Goal: Task Accomplishment & Management: Use online tool/utility

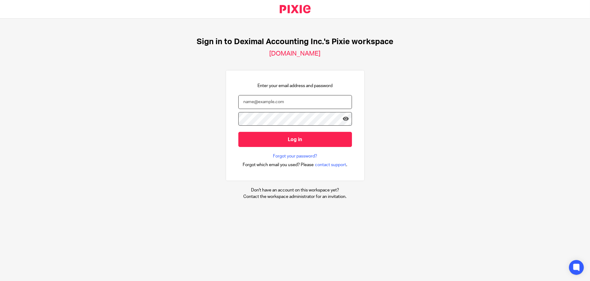
type input "info@deximal.ca"
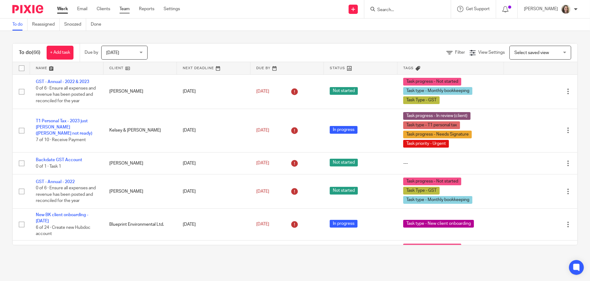
click at [122, 9] on link "Team" at bounding box center [124, 9] width 10 height 6
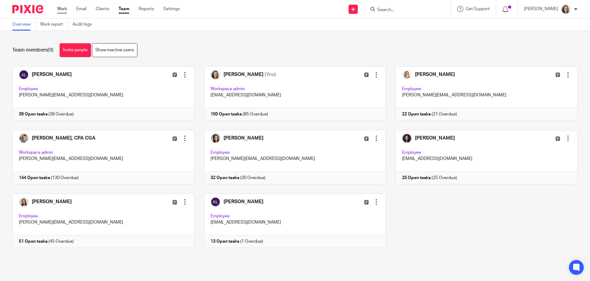
click at [61, 10] on link "Work" at bounding box center [62, 9] width 10 height 6
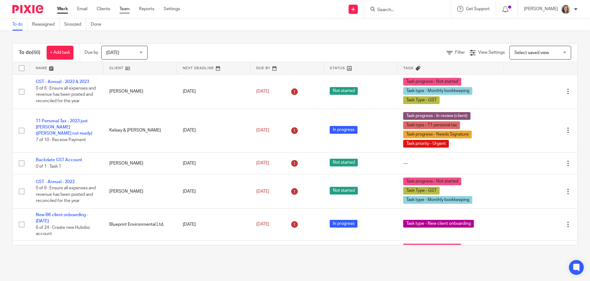
click at [128, 9] on link "Team" at bounding box center [124, 9] width 10 height 6
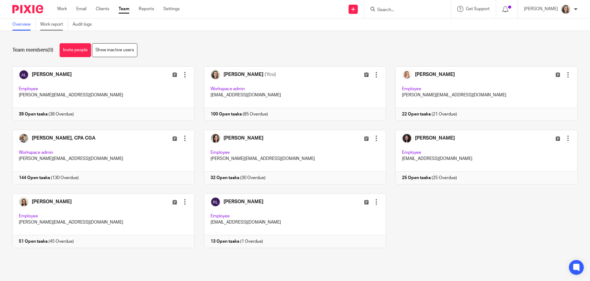
click at [54, 26] on link "Work report" at bounding box center [54, 25] width 28 height 12
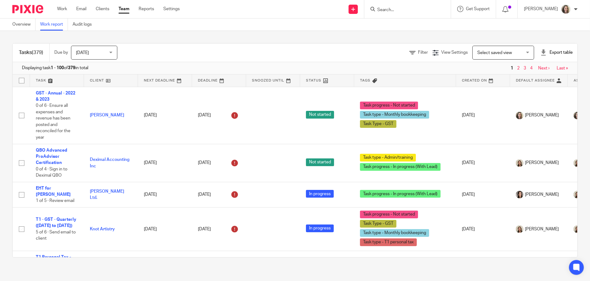
click at [503, 53] on span "Select saved view" at bounding box center [499, 52] width 45 height 13
click at [503, 52] on div "Select saved view Select saved view" at bounding box center [503, 53] width 62 height 14
click at [418, 52] on span "Filter" at bounding box center [423, 52] width 10 height 4
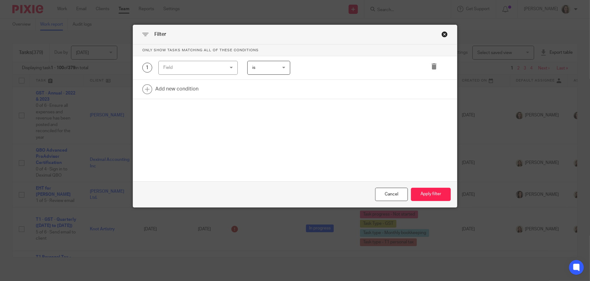
click at [168, 67] on div "Field" at bounding box center [192, 67] width 59 height 13
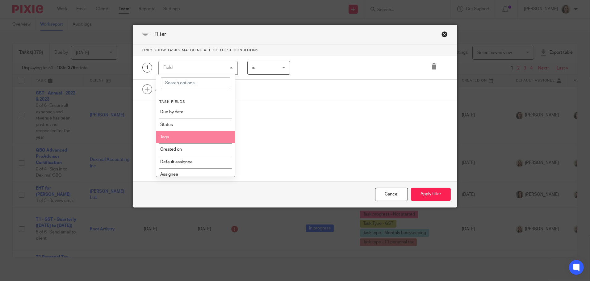
drag, startPoint x: 173, startPoint y: 137, endPoint x: 177, endPoint y: 128, distance: 10.1
click at [173, 137] on li "Tags" at bounding box center [195, 137] width 79 height 12
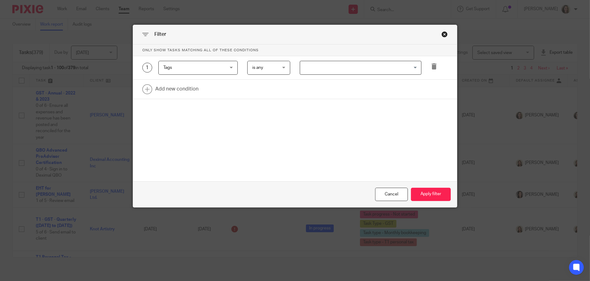
click at [308, 68] on input "Search for option" at bounding box center [358, 67] width 117 height 11
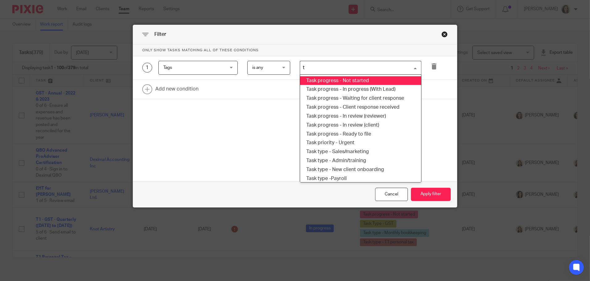
type input "t2"
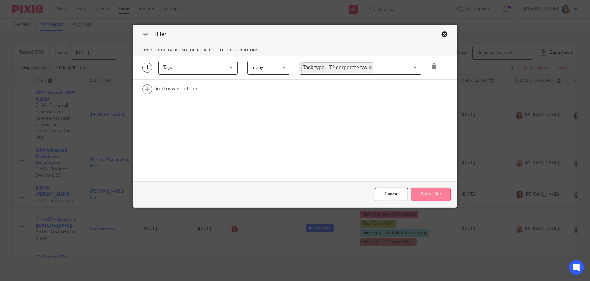
click at [444, 194] on button "Apply filter" at bounding box center [431, 194] width 40 height 13
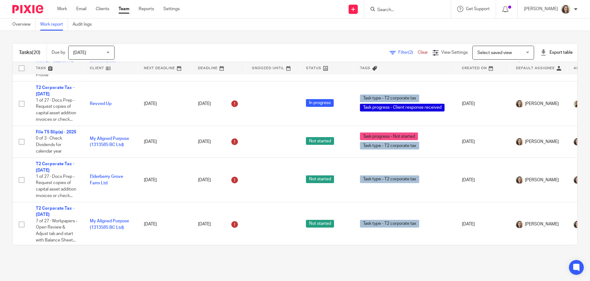
scroll to position [123, 0]
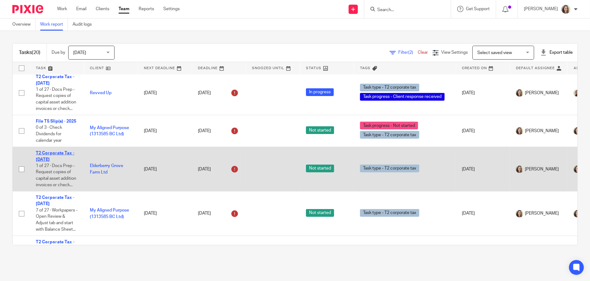
click at [62, 161] on link "T2 Corporate Tax - [DATE]" at bounding box center [55, 156] width 39 height 10
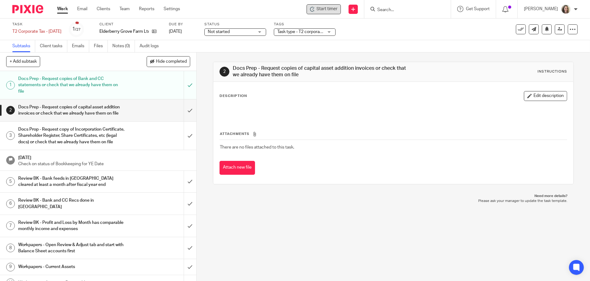
click at [335, 10] on span "Start timer" at bounding box center [326, 9] width 21 height 6
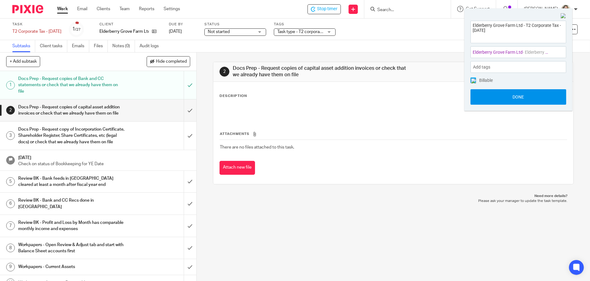
click at [519, 97] on button "Done" at bounding box center [518, 96] width 96 height 15
